Goal: Task Accomplishment & Management: Complete application form

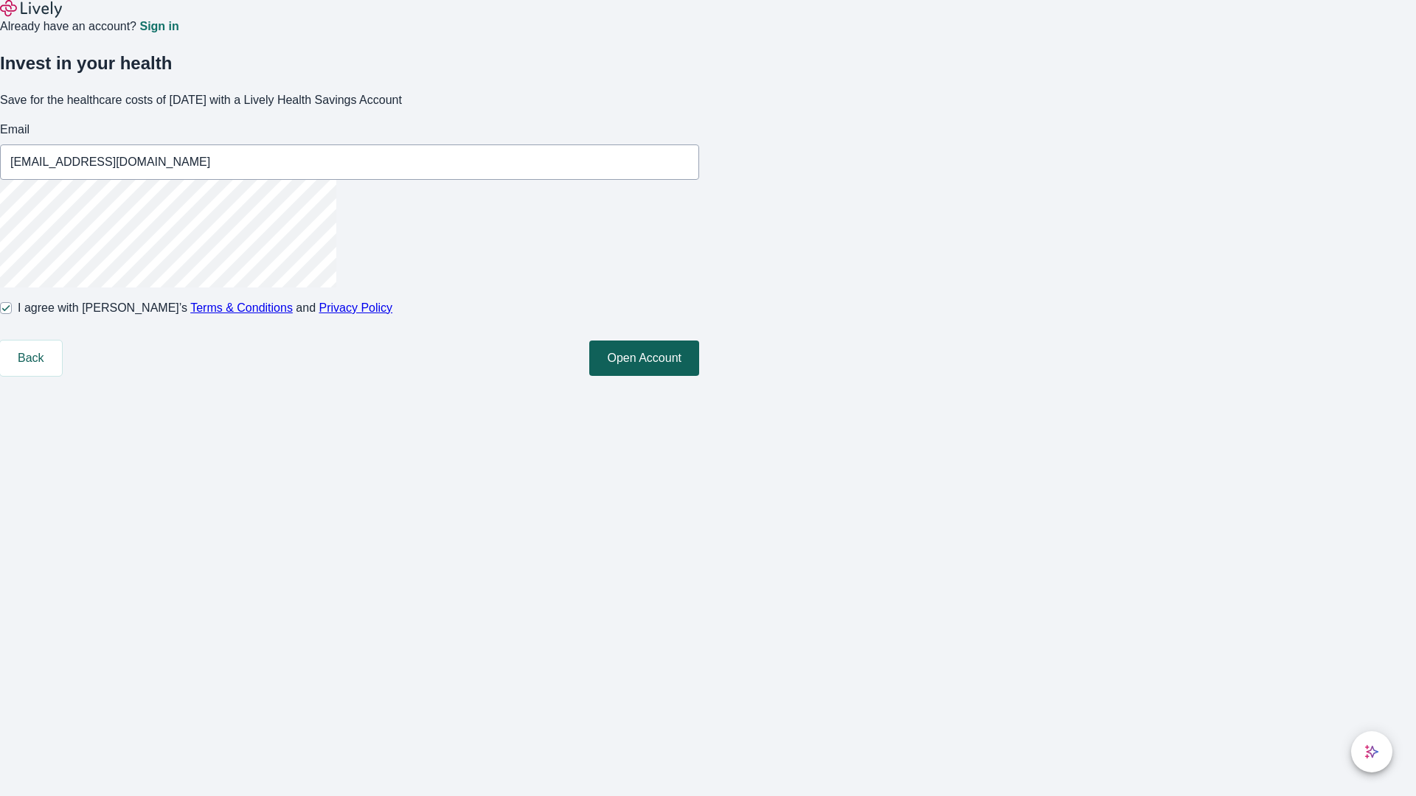
click at [699, 376] on button "Open Account" at bounding box center [644, 358] width 110 height 35
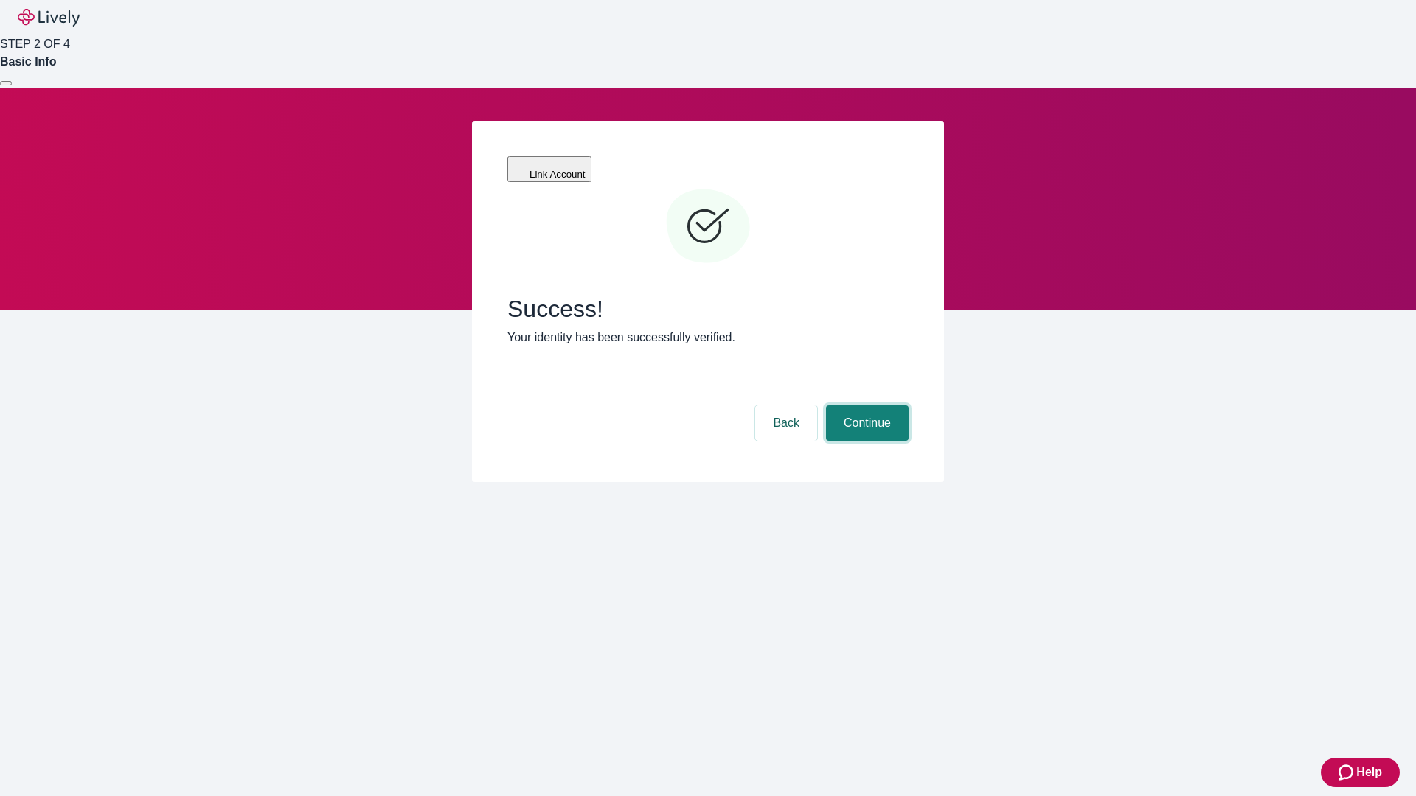
click at [865, 406] on button "Continue" at bounding box center [867, 423] width 83 height 35
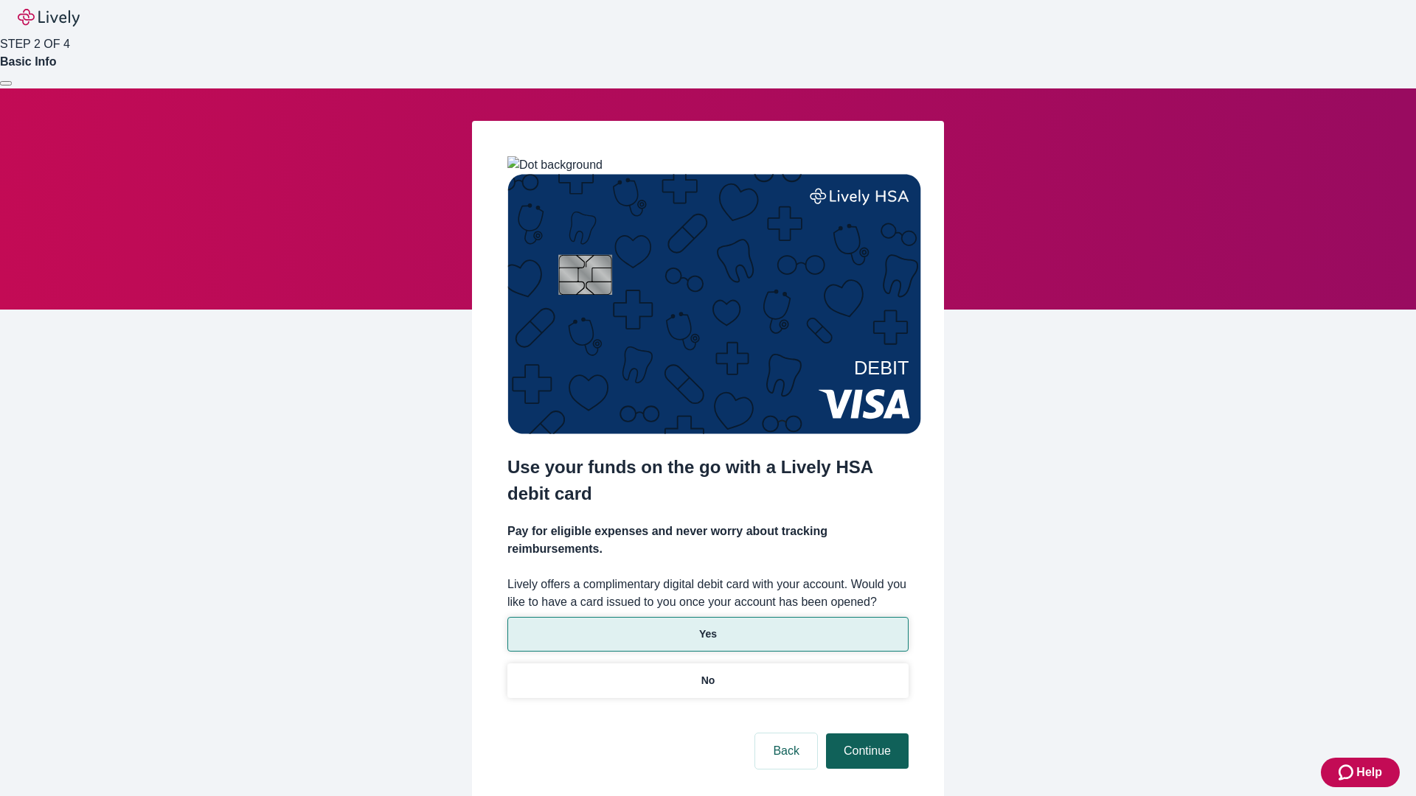
click at [707, 673] on p "No" at bounding box center [708, 680] width 14 height 15
click at [865, 734] on button "Continue" at bounding box center [867, 751] width 83 height 35
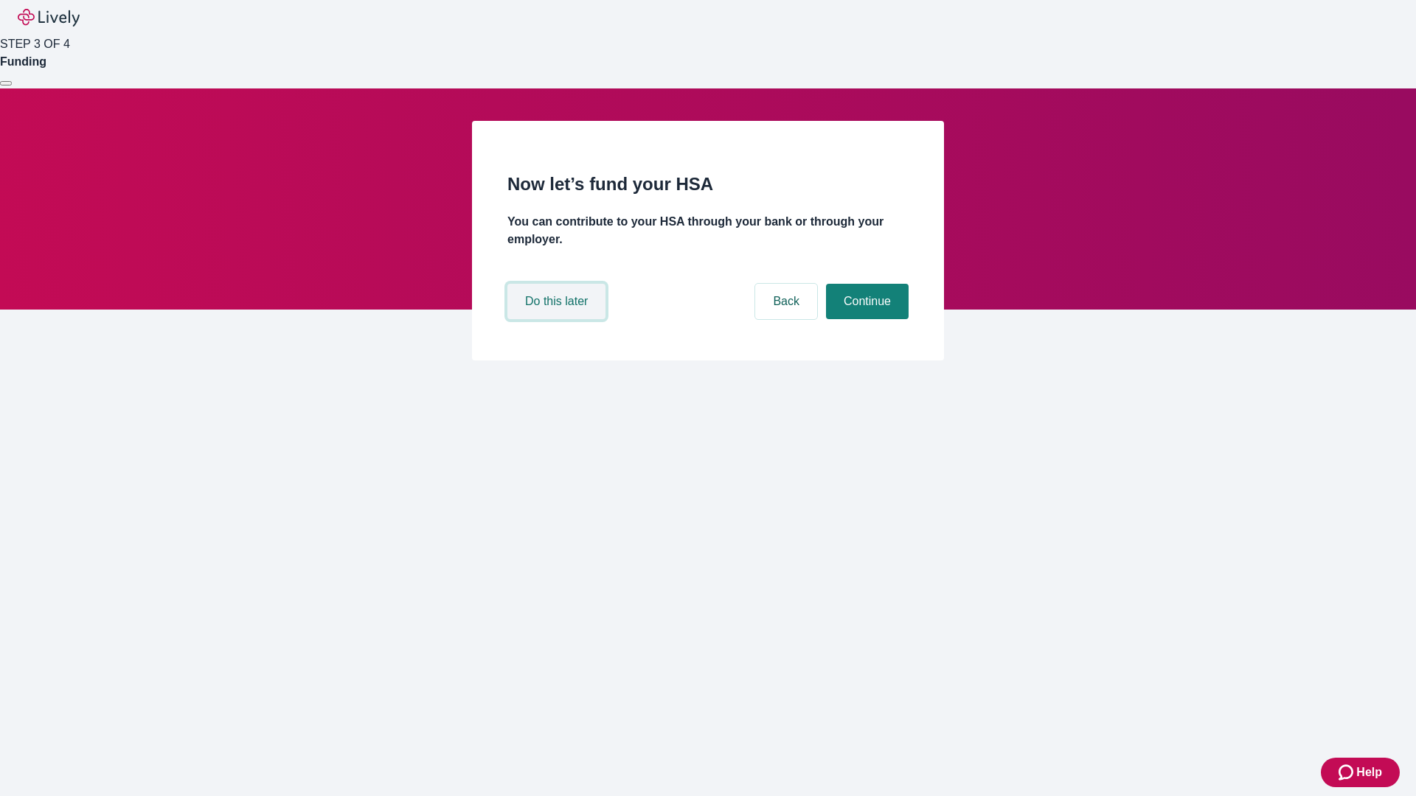
click at [558, 319] on button "Do this later" at bounding box center [556, 301] width 98 height 35
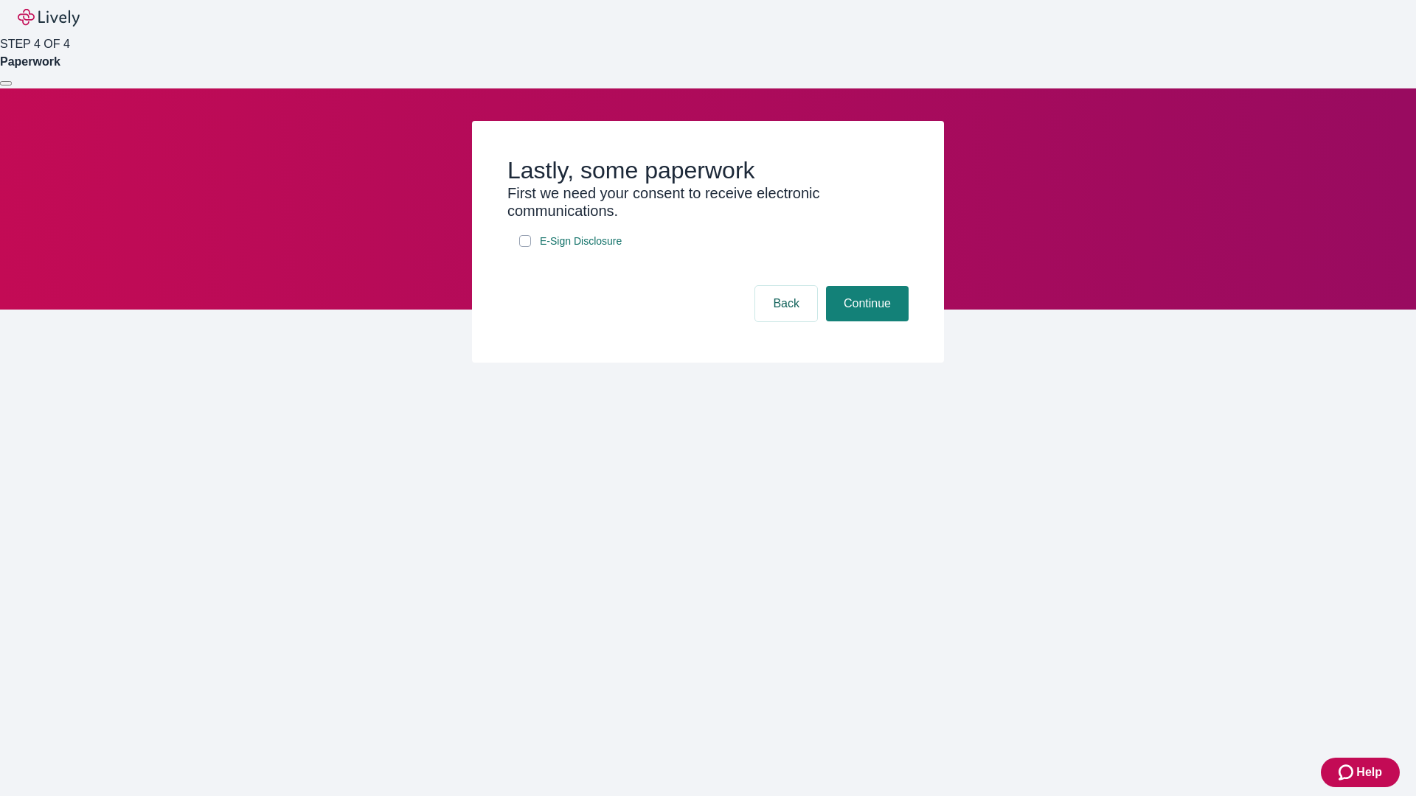
click at [525, 247] on input "E-Sign Disclosure" at bounding box center [525, 241] width 12 height 12
checkbox input "true"
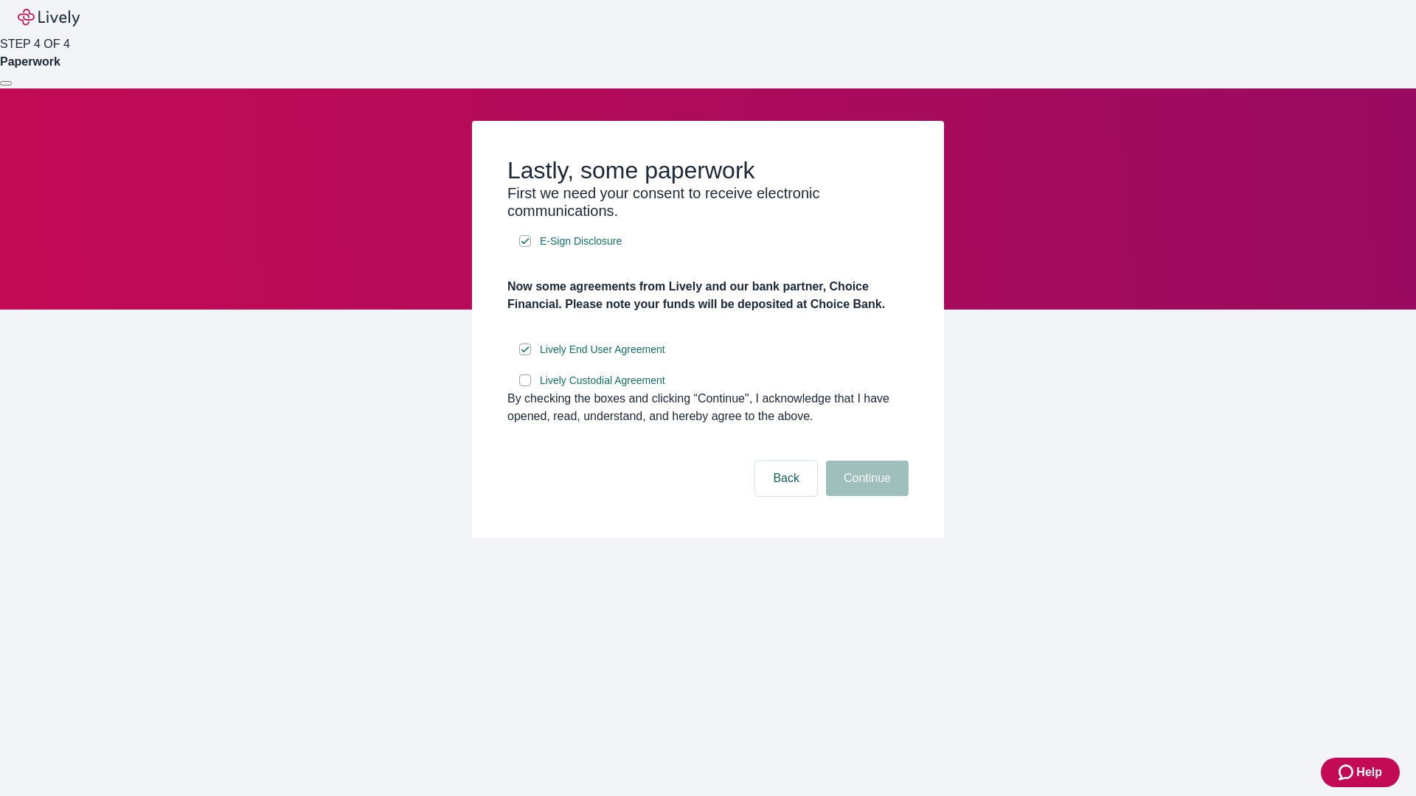
click at [525, 386] on input "Lively Custodial Agreement" at bounding box center [525, 381] width 12 height 12
checkbox input "true"
click at [865, 496] on button "Continue" at bounding box center [867, 478] width 83 height 35
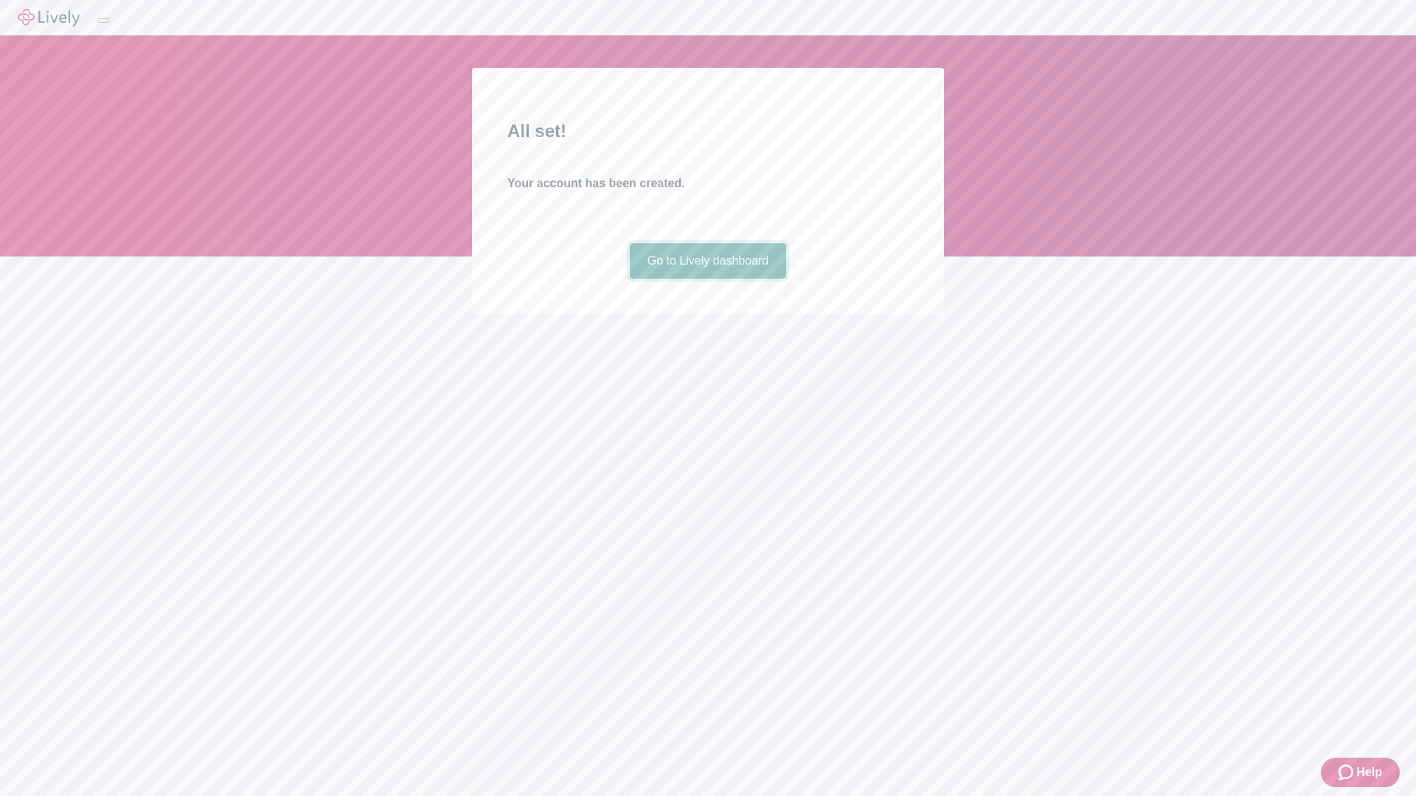
click at [707, 279] on link "Go to Lively dashboard" at bounding box center [708, 260] width 157 height 35
